Goal: Navigation & Orientation: Find specific page/section

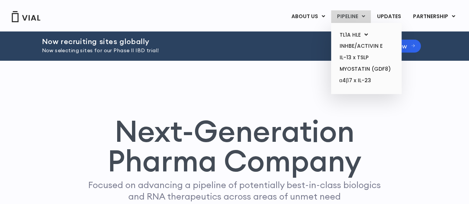
click at [354, 17] on link "PIPELINE" at bounding box center [351, 16] width 40 height 13
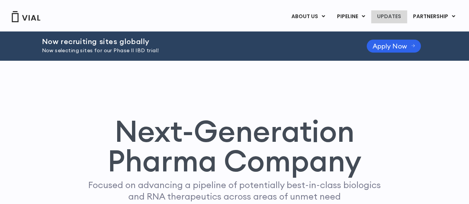
click at [389, 17] on link "UPDATES" at bounding box center [389, 16] width 36 height 13
